Goal: Task Accomplishment & Management: Use online tool/utility

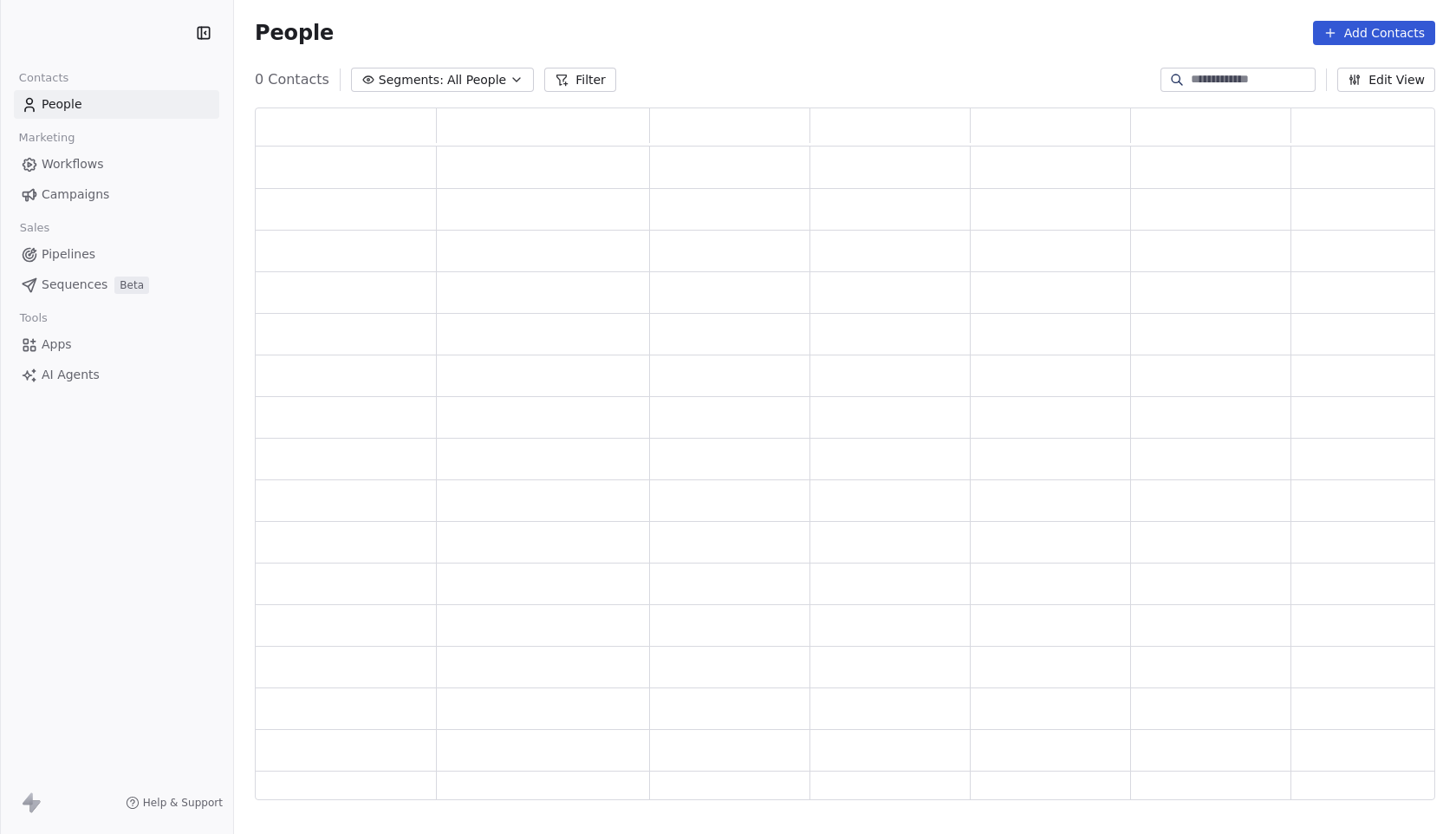
scroll to position [692, 1180]
click at [82, 201] on span "Campaigns" at bounding box center [75, 194] width 67 height 18
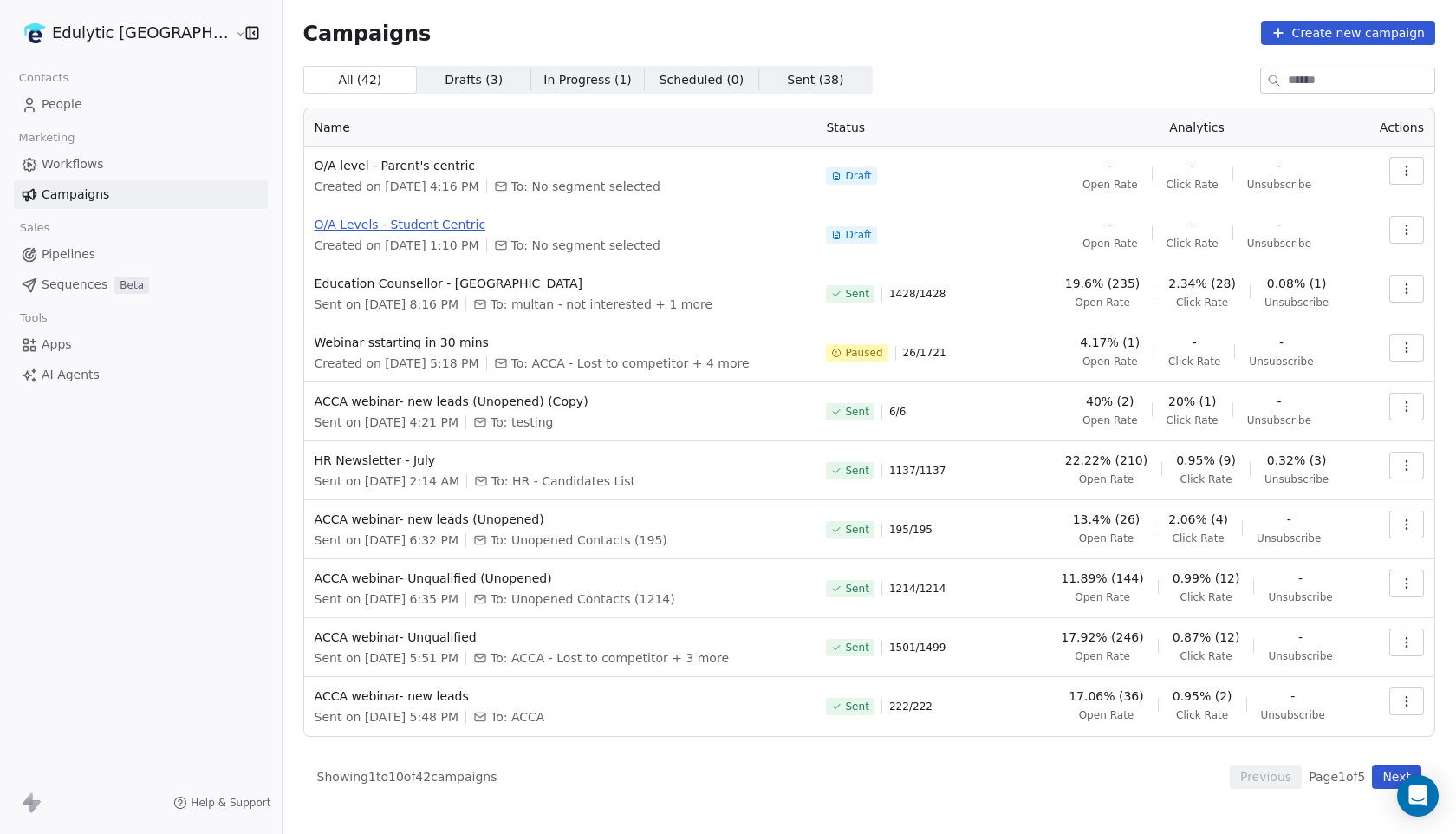
click at [322, 228] on span "O/A Levels - Student Centric" at bounding box center [560, 224] width 491 height 17
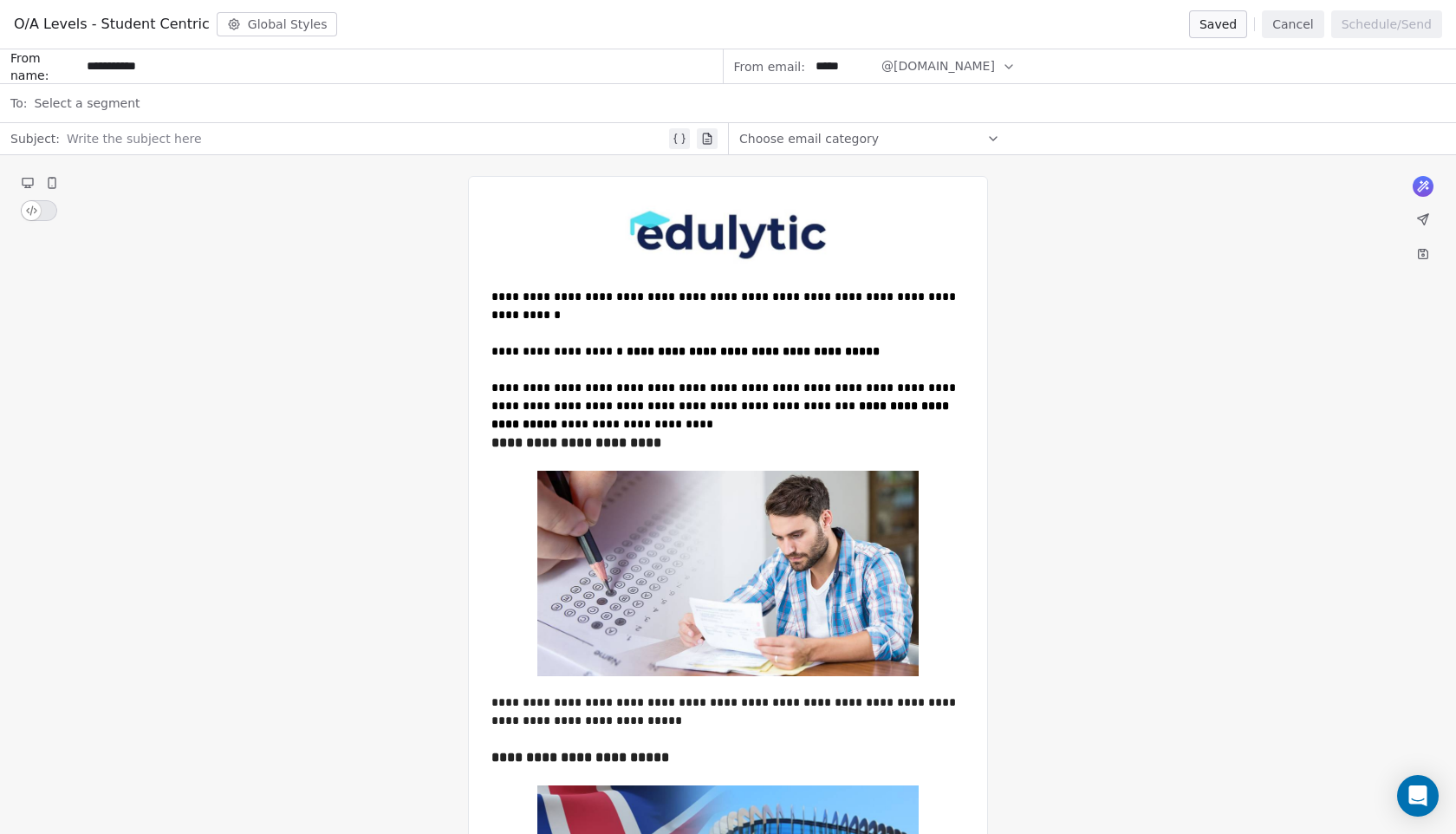
click at [217, 140] on div at bounding box center [366, 139] width 599 height 21
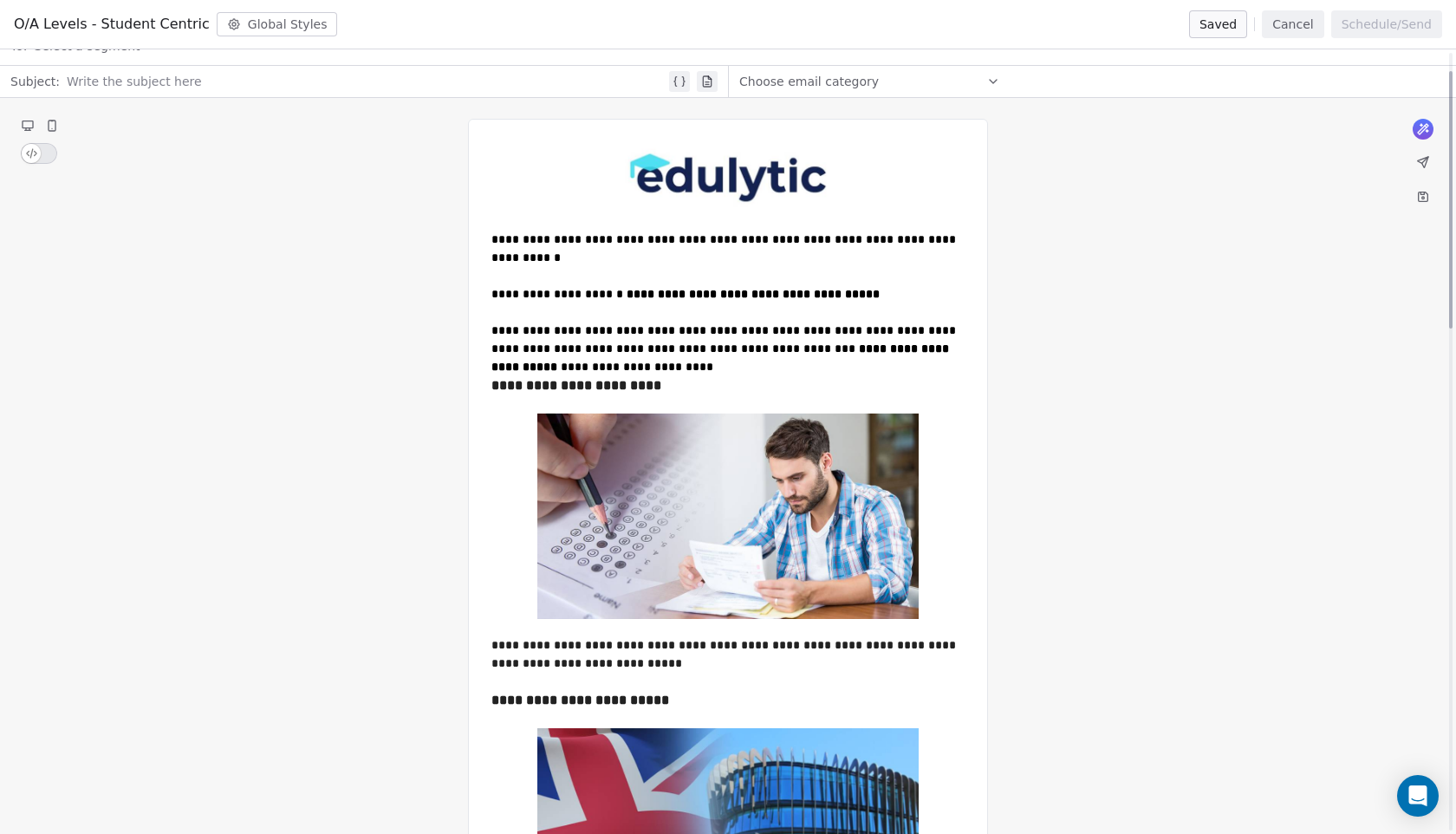
scroll to position [56, 0]
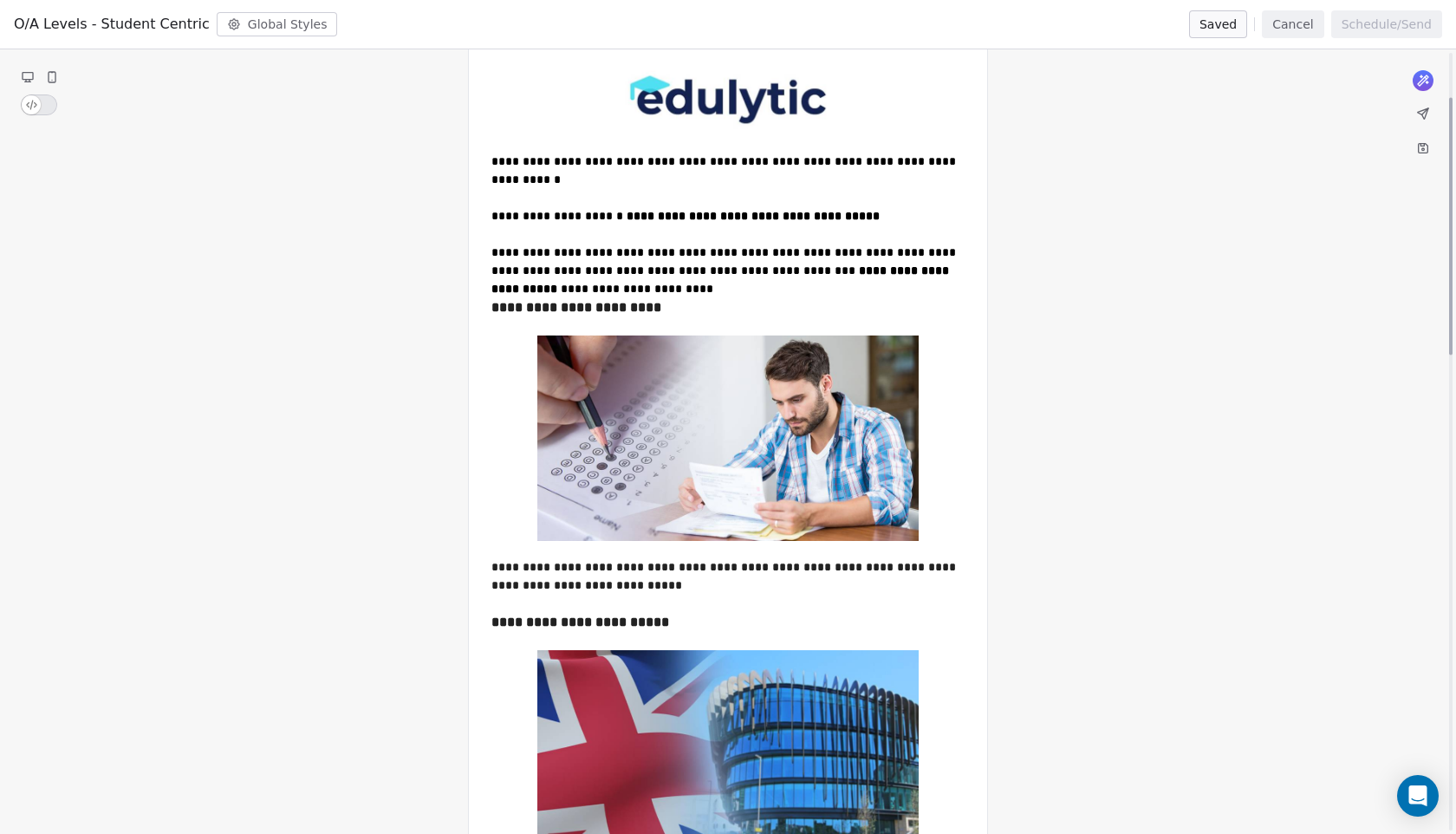
scroll to position [136, 0]
click at [1315, 17] on button "Cancel" at bounding box center [1293, 24] width 62 height 28
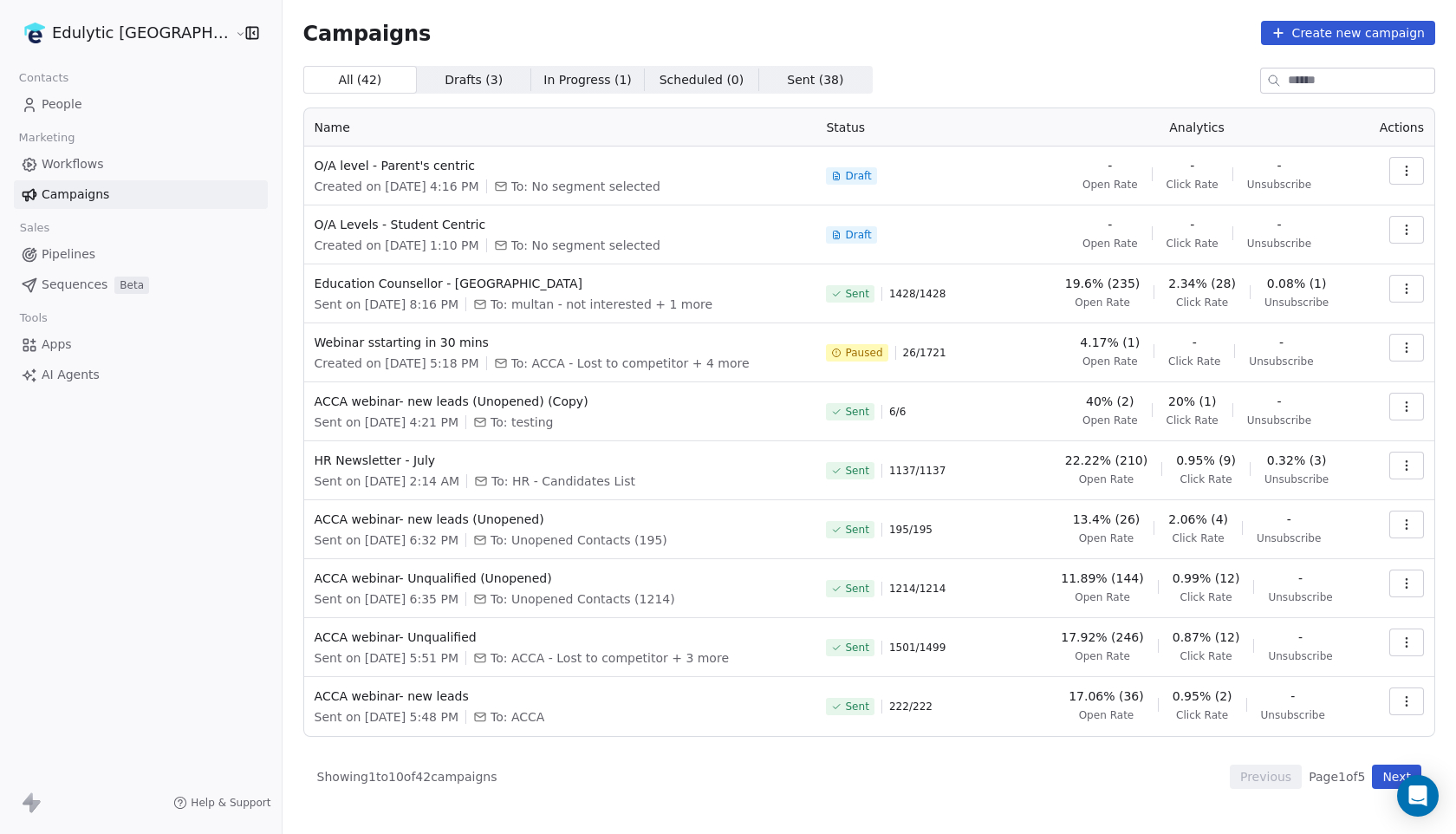
click at [82, 165] on span "Workflows" at bounding box center [72, 164] width 62 height 18
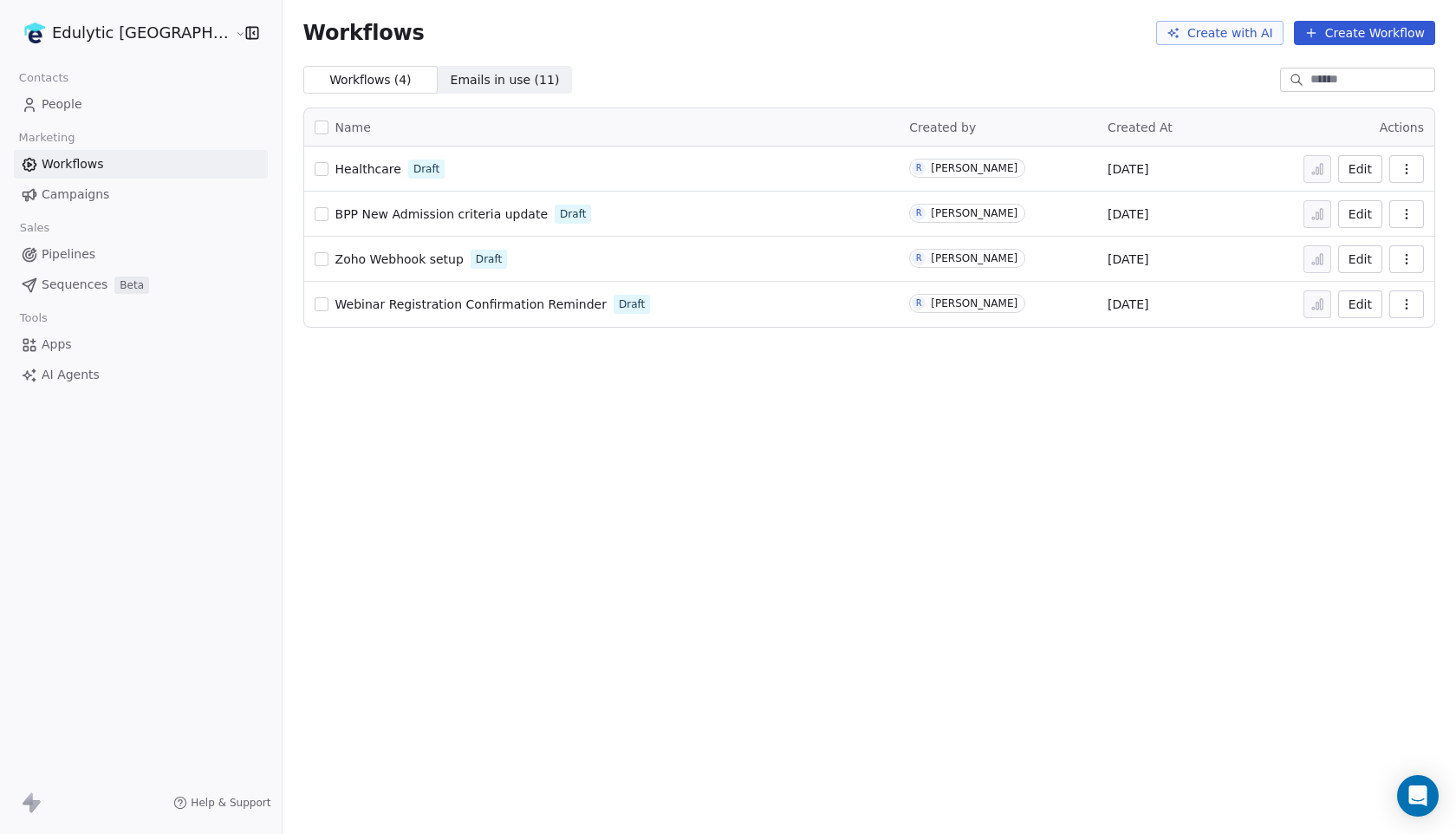
click at [335, 169] on span "Healthcare" at bounding box center [367, 169] width 65 height 14
click at [450, 72] on span "Emails in use ( 11 )" at bounding box center [505, 79] width 109 height 18
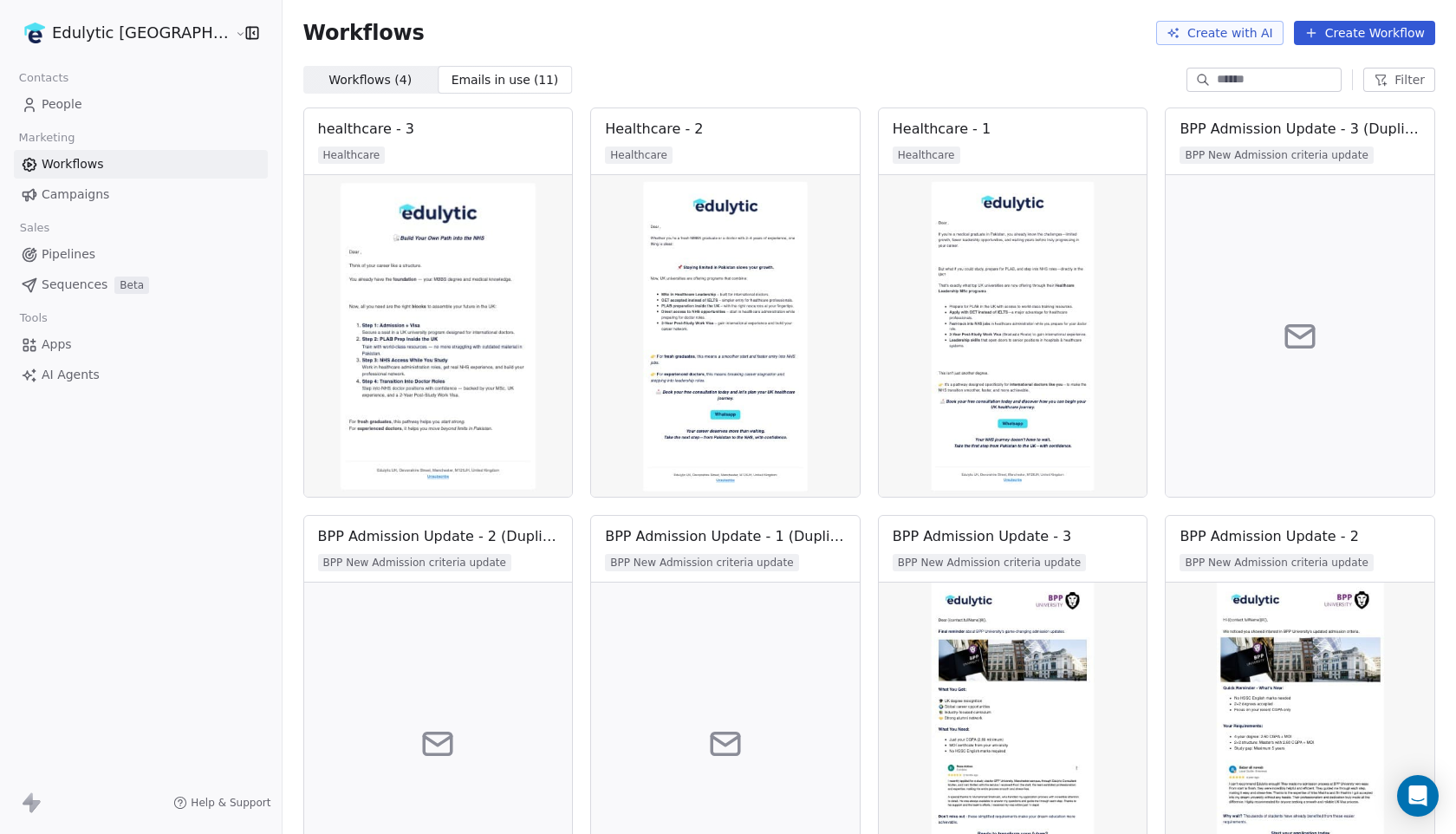
click at [328, 78] on span "Workflows ( 4 )" at bounding box center [369, 79] width 83 height 18
